Goal: Use online tool/utility: Utilize a website feature to perform a specific function

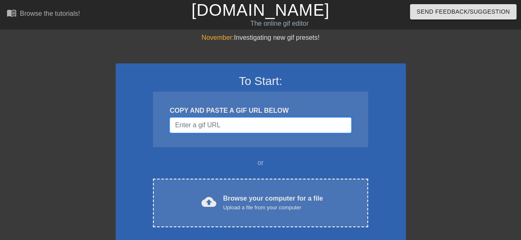
click at [219, 123] on input "Username" at bounding box center [259, 125] width 181 height 16
paste input "https://www.google.com/imgres?imgurl=https://hips.hearstapps.com/hmg-prod/image…"
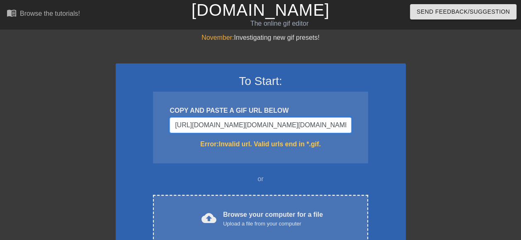
scroll to position [0, 986]
type input "https://www.google.com/imgres?imgurl=https://hips.hearstapps.com/hmg-prod/image…"
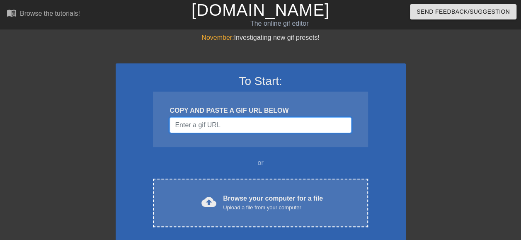
paste input "[URL][DOMAIN_NAME][DOMAIN_NAME]"
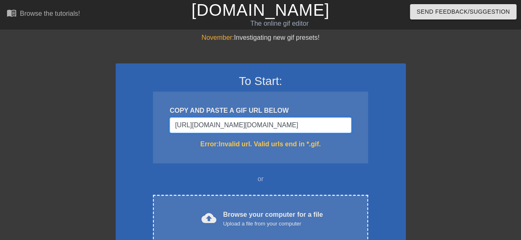
type input "[URL][DOMAIN_NAME][DOMAIN_NAME]"
click at [236, 123] on input "[URL][DOMAIN_NAME][DOMAIN_NAME]" at bounding box center [259, 125] width 181 height 16
drag, startPoint x: 212, startPoint y: 127, endPoint x: 154, endPoint y: 133, distance: 58.7
click at [154, 133] on div "COPY AND PASTE A GIF URL BELOW [URL][DOMAIN_NAME][DOMAIN_NAME] Error: Invalid u…" at bounding box center [260, 128] width 215 height 72
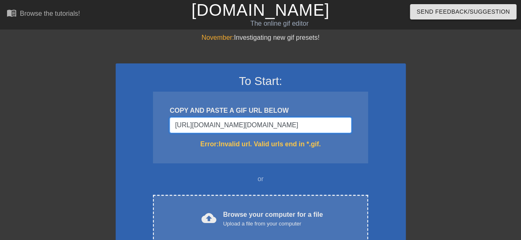
click at [247, 128] on input "[URL][DOMAIN_NAME][DOMAIN_NAME]" at bounding box center [259, 125] width 181 height 16
drag, startPoint x: 268, startPoint y: 125, endPoint x: 350, endPoint y: 122, distance: 81.3
click at [350, 122] on input "[URL][DOMAIN_NAME][DOMAIN_NAME]" at bounding box center [259, 125] width 181 height 16
click at [329, 126] on input "[URL][DOMAIN_NAME][DOMAIN_NAME]" at bounding box center [259, 125] width 181 height 16
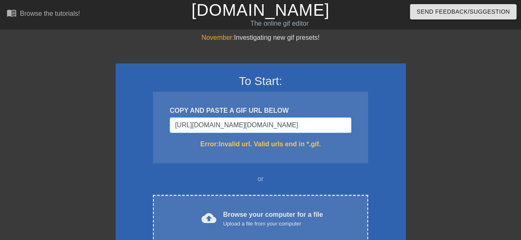
scroll to position [0, 406]
click at [239, 13] on link "[DOMAIN_NAME]" at bounding box center [260, 10] width 138 height 18
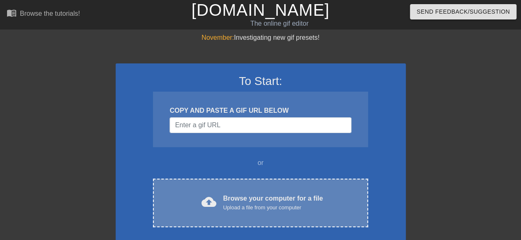
click at [256, 208] on div "Upload a file from your computer" at bounding box center [273, 207] width 100 height 8
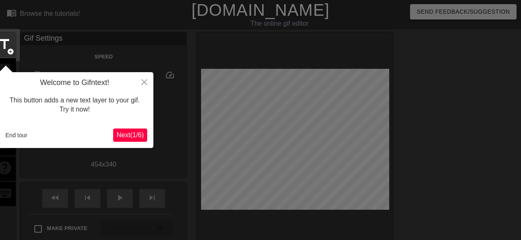
scroll to position [20, 0]
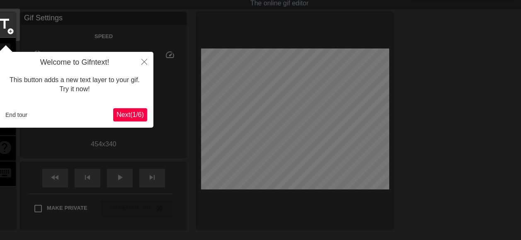
click at [140, 113] on span "Next ( 1 / 6 )" at bounding box center [129, 114] width 27 height 7
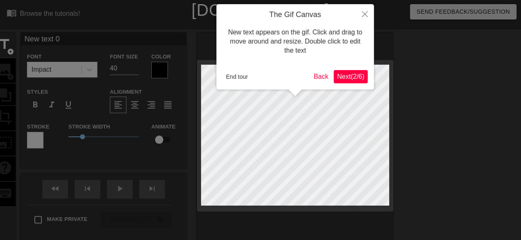
click at [350, 75] on span "Next ( 2 / 6 )" at bounding box center [350, 76] width 27 height 7
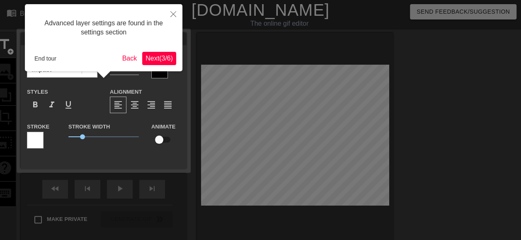
scroll to position [20, 0]
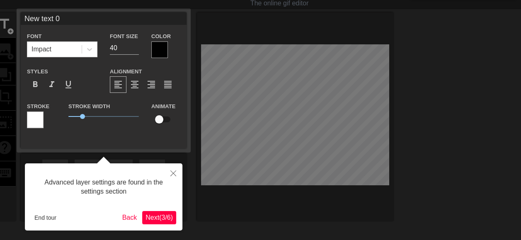
click at [157, 220] on span "Next ( 3 / 6 )" at bounding box center [158, 217] width 27 height 7
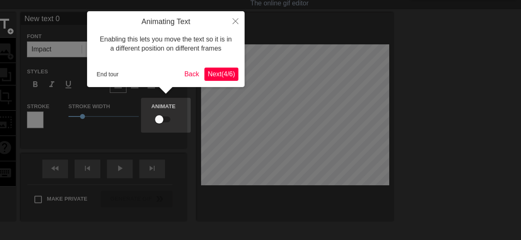
scroll to position [0, 0]
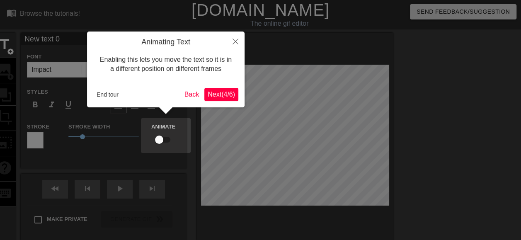
drag, startPoint x: 234, startPoint y: 114, endPoint x: 229, endPoint y: 117, distance: 6.7
click at [229, 117] on body "menu_book Browse the tutorials! Gifntext.com The online gif editor Send Feedbac…" at bounding box center [260, 165] width 521 height 330
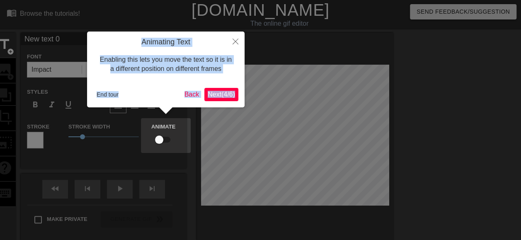
drag, startPoint x: 229, startPoint y: 117, endPoint x: 228, endPoint y: 88, distance: 29.0
click at [230, 82] on div "Animating Text Enabling this lets you move the text so it is in a different pos…" at bounding box center [165, 69] width 157 height 76
click at [225, 92] on span "Next ( 4 / 6 )" at bounding box center [221, 94] width 27 height 7
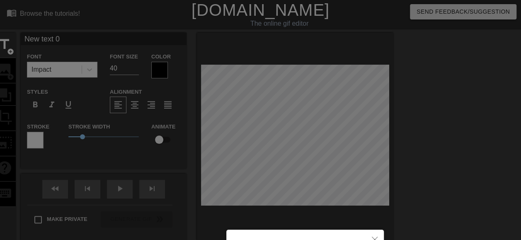
scroll to position [98, 0]
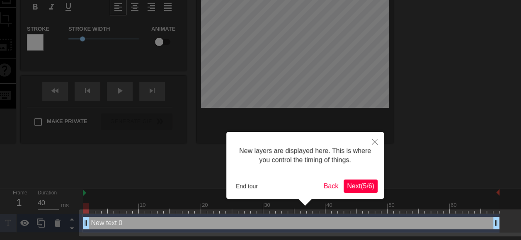
click at [364, 182] on span "Next ( 5 / 6 )" at bounding box center [360, 185] width 27 height 7
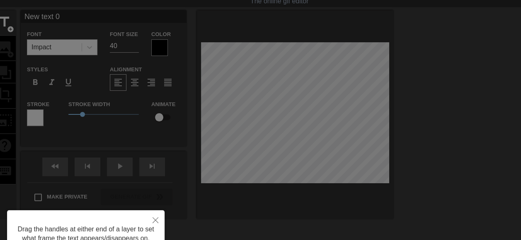
scroll to position [0, 0]
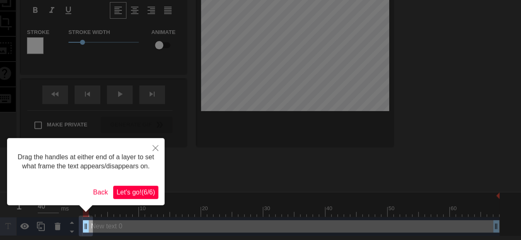
click at [142, 191] on span "Let's go! ( 6 / 6 )" at bounding box center [135, 192] width 39 height 7
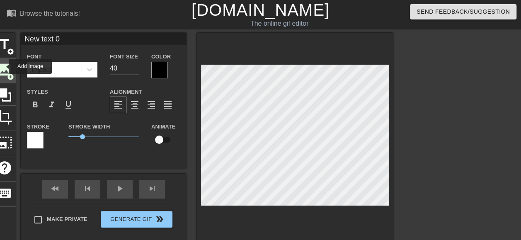
click at [5, 67] on span "image" at bounding box center [5, 70] width 16 height 16
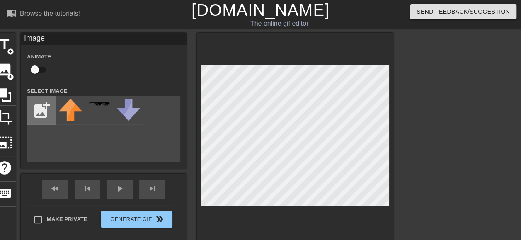
click at [45, 109] on input "file" at bounding box center [41, 110] width 28 height 28
type input "C:\fakepath\New-Pepsi-Logo-Vector.svg-.png"
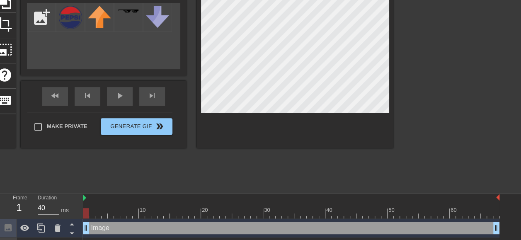
scroll to position [111, 0]
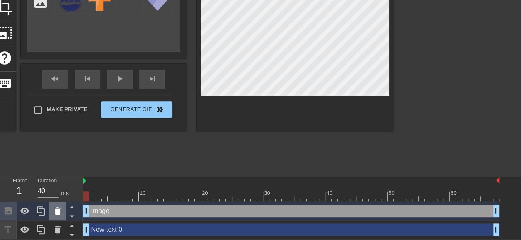
click at [57, 212] on icon at bounding box center [58, 210] width 6 height 7
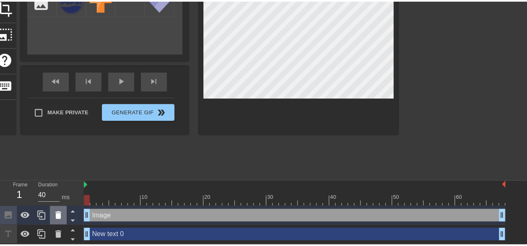
scroll to position [104, 0]
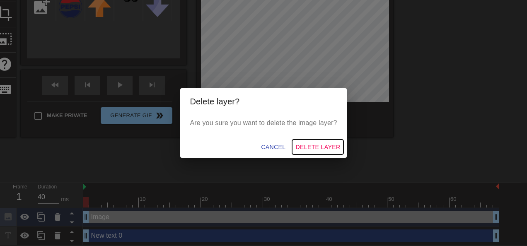
click at [312, 146] on span "Delete Layer" at bounding box center [317, 147] width 45 height 10
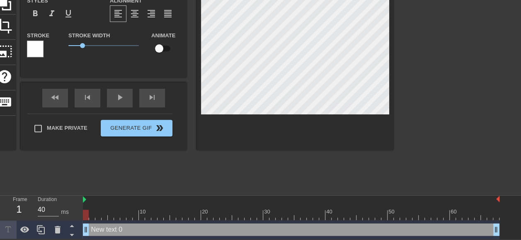
scroll to position [1, 1]
type input "text 0"
type textarea "text 0"
type input "text 0"
type textarea "text 0"
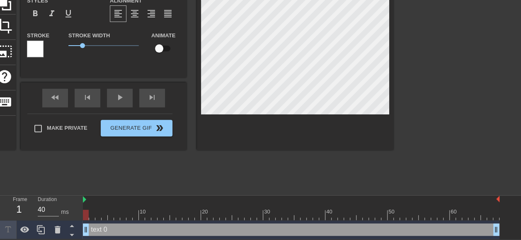
type input "ext 0"
type textarea "ext 0"
type input "xt 0"
type textarea "xt 0"
type input "t 0"
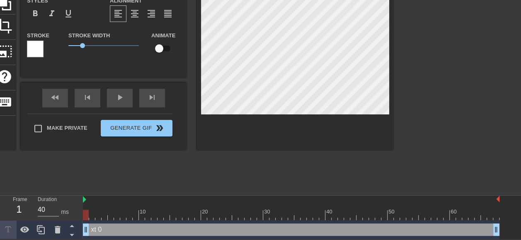
type textarea "t 0"
type input "0"
type textarea "0"
type input "0"
type textarea "0"
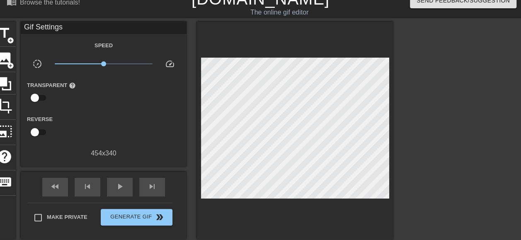
scroll to position [0, 0]
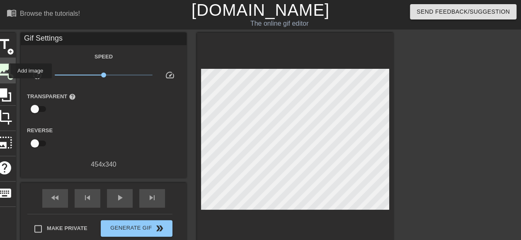
click at [3, 71] on span "image" at bounding box center [5, 70] width 16 height 16
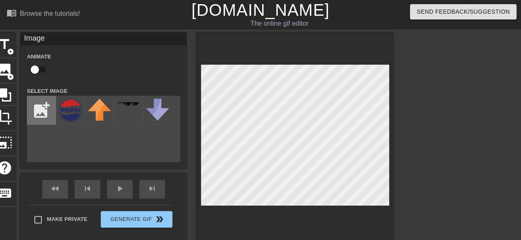
click at [44, 108] on input "file" at bounding box center [41, 110] width 28 height 28
type input "C:\fakepath\Pepsi-Symbol.png"
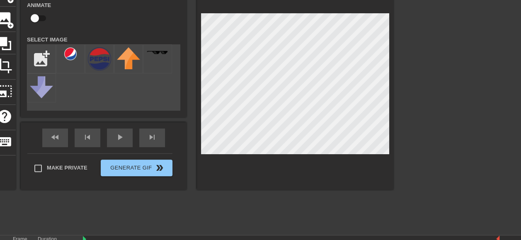
scroll to position [111, 0]
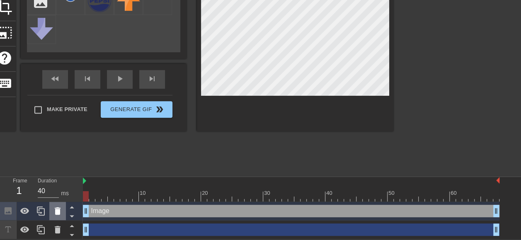
click at [53, 211] on icon at bounding box center [58, 211] width 10 height 10
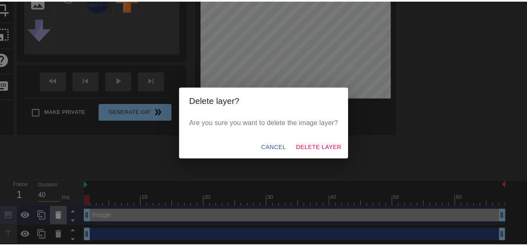
scroll to position [104, 0]
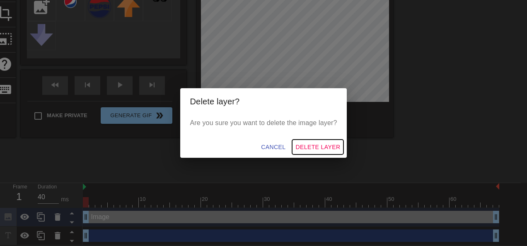
click at [322, 147] on span "Delete Layer" at bounding box center [317, 147] width 45 height 10
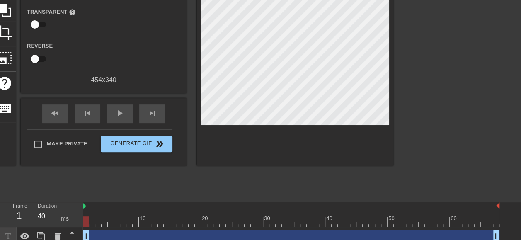
scroll to position [0, 0]
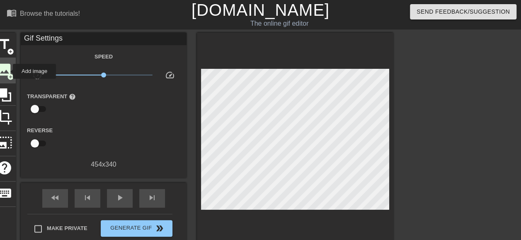
click at [7, 71] on span "image" at bounding box center [5, 70] width 16 height 16
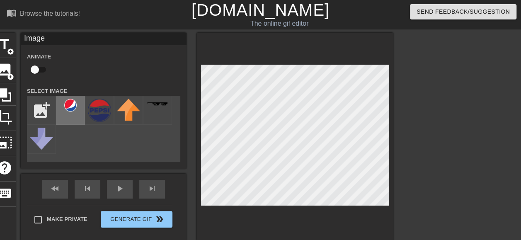
click at [70, 108] on img at bounding box center [70, 105] width 23 height 13
click at [176, 190] on div "title add_circle image add_circle crop photo_size_select_large help keyboard Im…" at bounding box center [193, 137] width 400 height 208
click at [190, 165] on div "title add_circle image add_circle crop photo_size_select_large help keyboard Im…" at bounding box center [193, 137] width 400 height 208
click at [399, 93] on div "title add_circle image add_circle crop photo_size_select_large help keyboard Im…" at bounding box center [260, 157] width 521 height 249
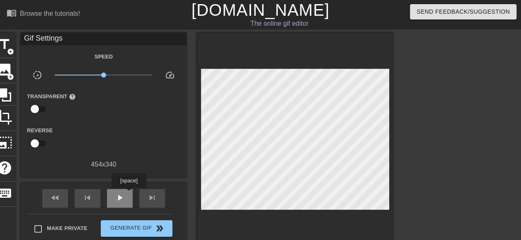
click at [129, 194] on div "play_arrow" at bounding box center [120, 198] width 26 height 19
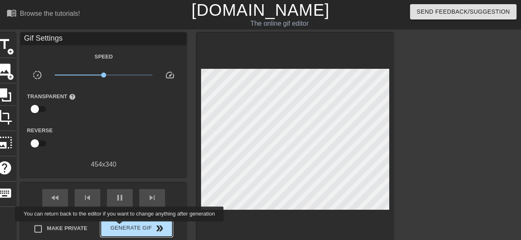
click at [120, 227] on span "Generate Gif double_arrow" at bounding box center [136, 228] width 65 height 10
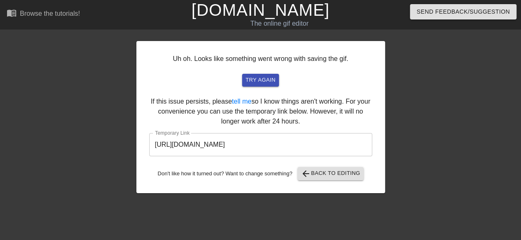
click at [239, 145] on input "https://www.gifntext.com/temp_generations/hgScrC7q.gif" at bounding box center [260, 144] width 223 height 23
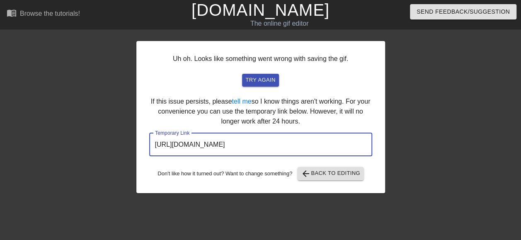
drag, startPoint x: 336, startPoint y: 145, endPoint x: 143, endPoint y: 141, distance: 193.1
click at [143, 141] on div "Uh oh. Looks like something went wrong with saving the gif. try again If this i…" at bounding box center [260, 117] width 249 height 152
